Goal: Task Accomplishment & Management: Manage account settings

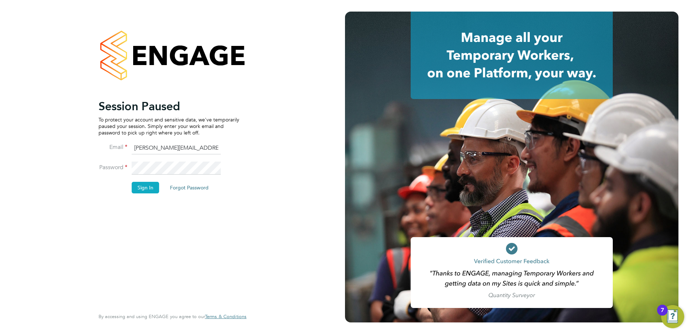
click at [148, 185] on button "Sign In" at bounding box center [145, 188] width 27 height 12
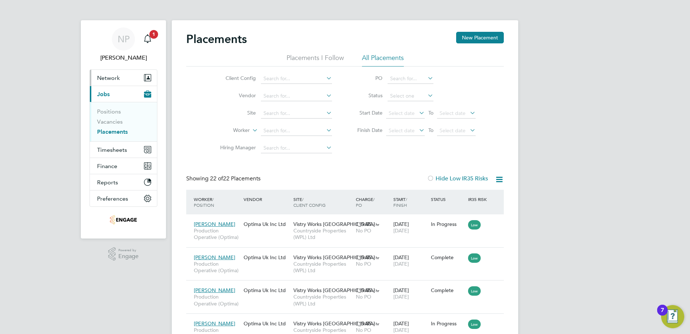
click at [103, 79] on span "Network" at bounding box center [108, 77] width 23 height 7
click at [111, 75] on span "Network" at bounding box center [108, 77] width 23 height 7
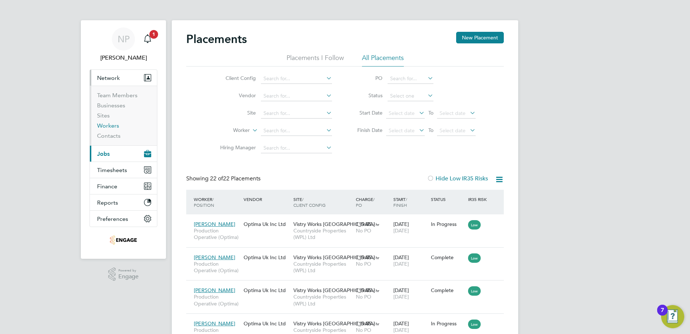
click at [115, 127] on link "Workers" at bounding box center [108, 125] width 22 height 7
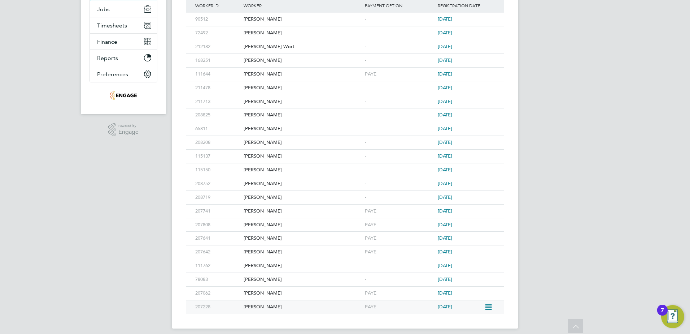
click at [490, 308] on icon at bounding box center [488, 307] width 7 height 9
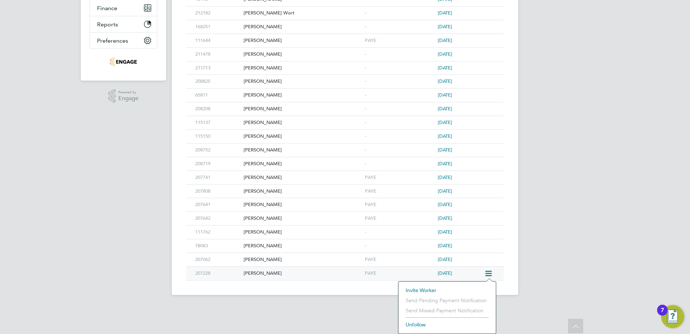
click at [298, 273] on div "[PERSON_NAME]" at bounding box center [302, 272] width 121 height 13
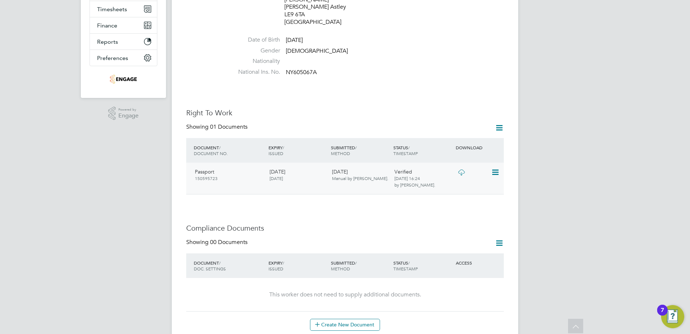
scroll to position [181, 0]
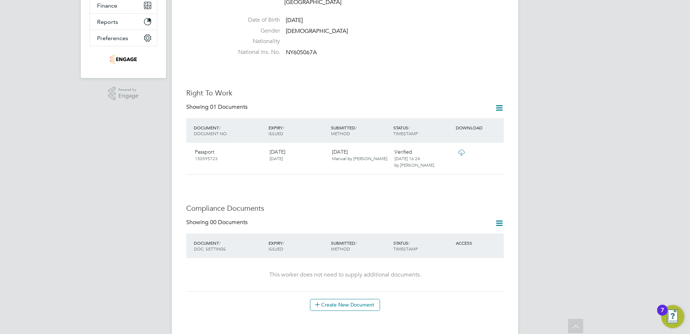
click at [500, 218] on icon at bounding box center [499, 222] width 9 height 9
click at [487, 226] on li "Document Settings" at bounding box center [476, 225] width 53 height 10
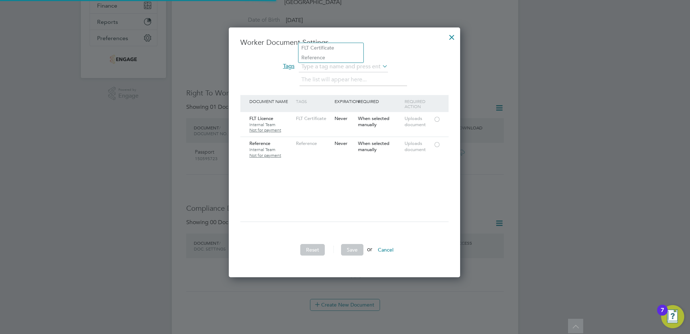
scroll to position [250, 233]
click at [311, 57] on li "Reference" at bounding box center [331, 58] width 65 height 10
type input "Reference"
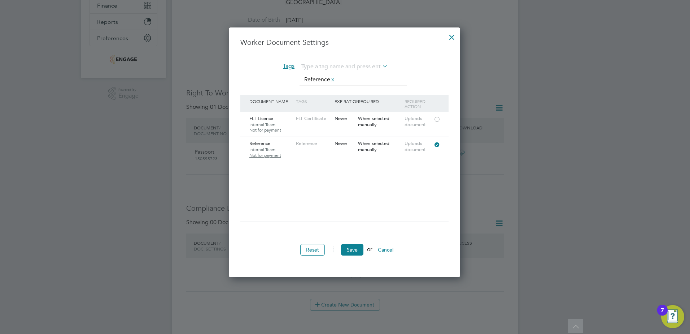
click at [304, 86] on li "Reference" at bounding box center [331, 87] width 65 height 10
type input "Reference"
click at [352, 252] on button "Save" at bounding box center [352, 250] width 22 height 12
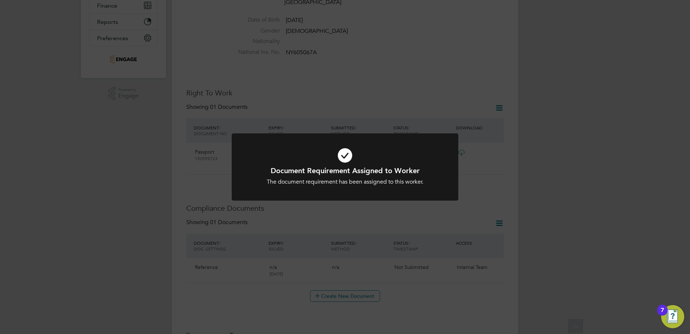
click at [467, 291] on div "Document Requirement Assigned to Worker The document requirement has been assig…" at bounding box center [345, 167] width 690 height 334
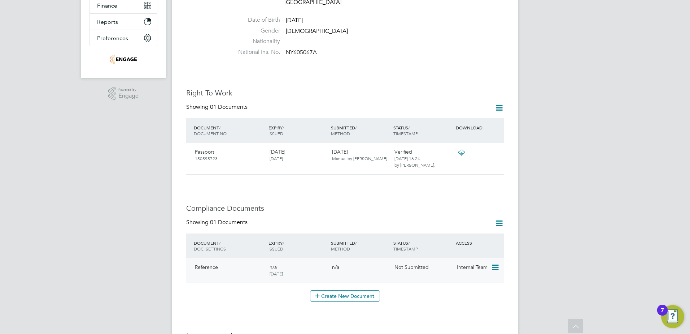
click at [496, 263] on icon at bounding box center [494, 267] width 7 height 9
click at [480, 279] on li "Submit Document" at bounding box center [473, 280] width 51 height 10
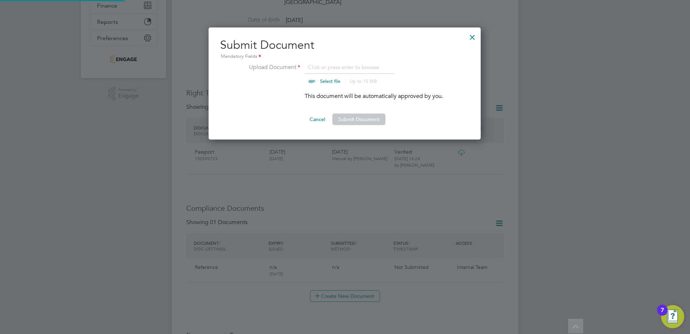
scroll to position [112, 273]
click at [369, 119] on button "Submit Document" at bounding box center [359, 119] width 53 height 12
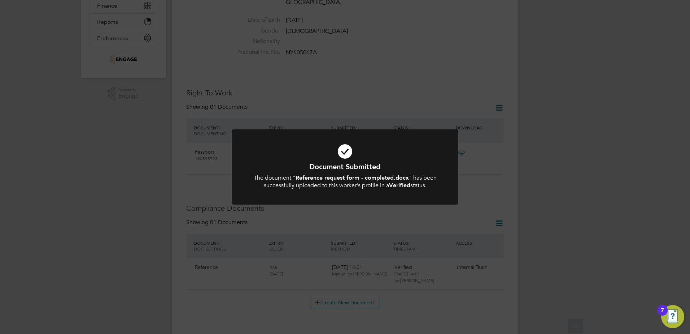
click at [465, 298] on div "Document Submitted The document " Reference request form - completed.docx " has…" at bounding box center [345, 167] width 690 height 334
